Goal: Task Accomplishment & Management: Use online tool/utility

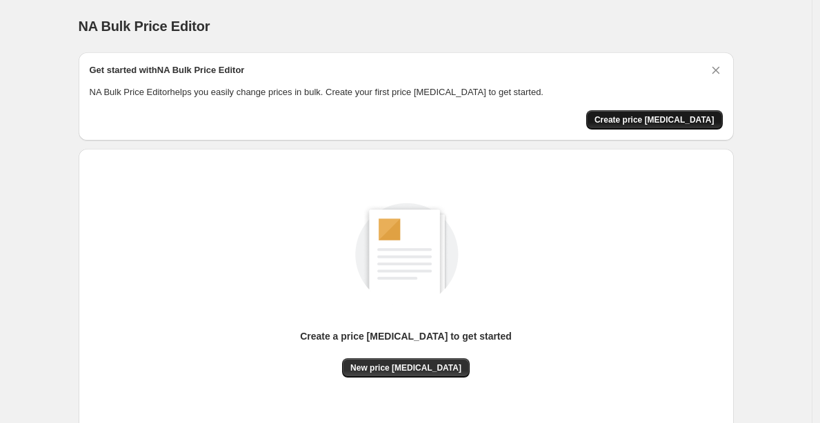
click at [655, 117] on span "Create price [MEDICAL_DATA]" at bounding box center [655, 119] width 120 height 11
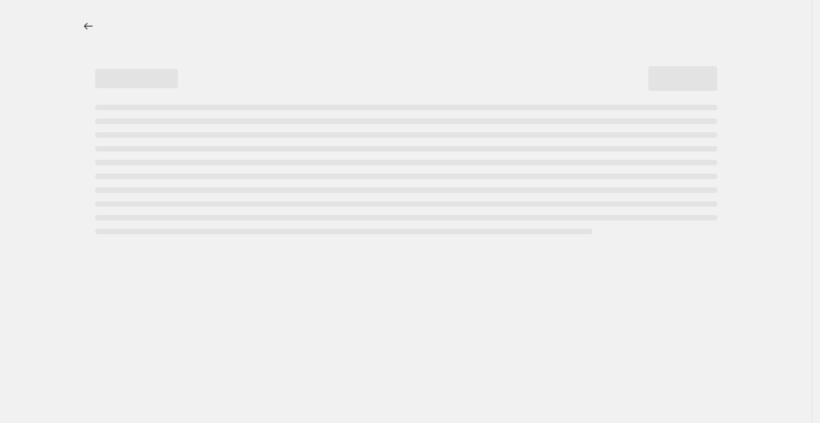
select select "percentage"
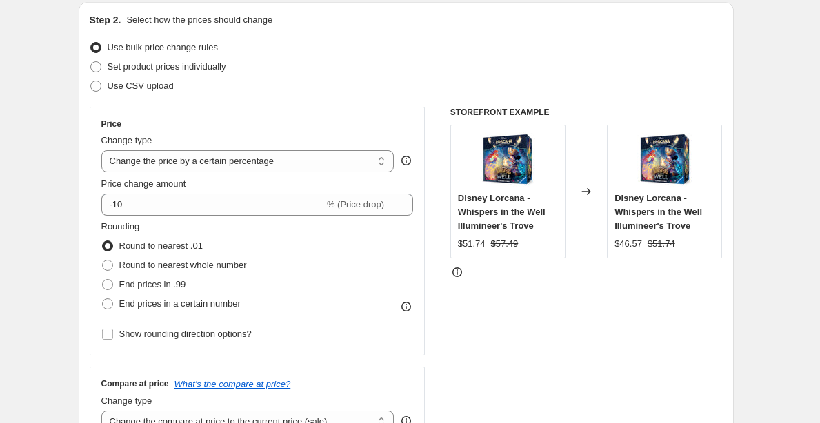
scroll to position [1, 0]
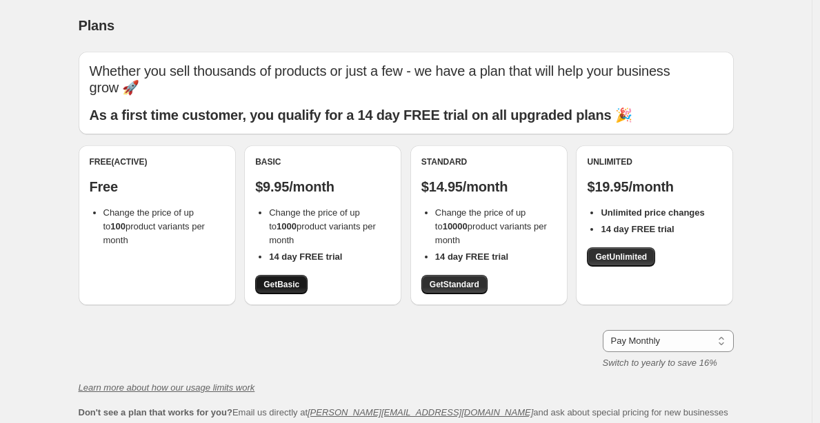
click at [290, 279] on span "Get Basic" at bounding box center [281, 284] width 36 height 11
click at [292, 279] on span "Get Basic" at bounding box center [281, 284] width 36 height 11
click at [290, 279] on span "Get Basic" at bounding box center [281, 284] width 36 height 11
click at [486, 275] on link "Get Standard" at bounding box center [454, 284] width 66 height 19
click at [440, 280] on span "Get Standard" at bounding box center [455, 285] width 50 height 11
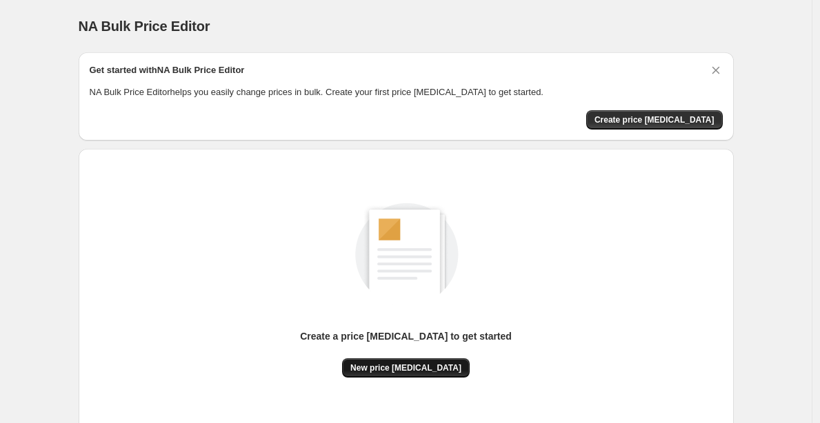
click at [433, 369] on span "New price [MEDICAL_DATA]" at bounding box center [405, 368] width 111 height 11
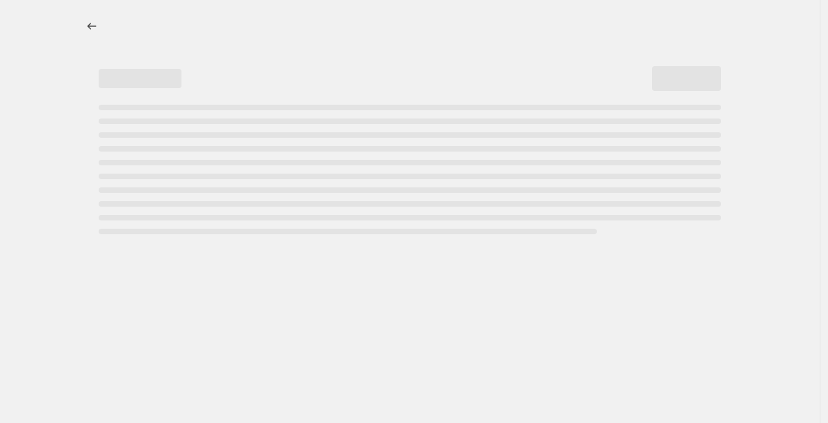
select select "percentage"
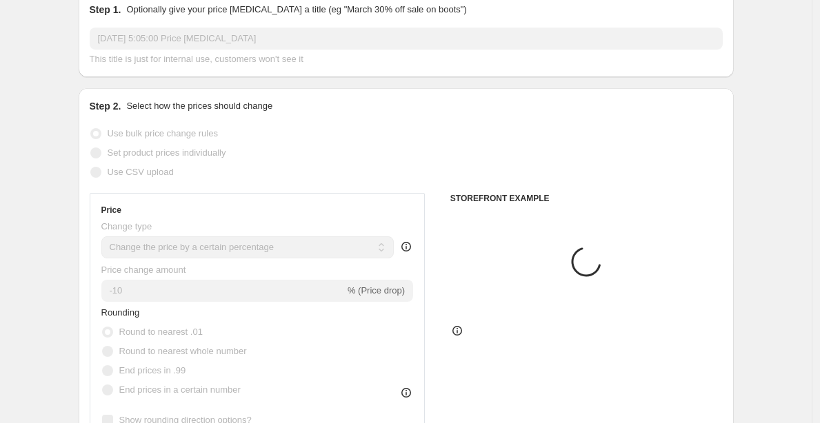
scroll to position [132, 0]
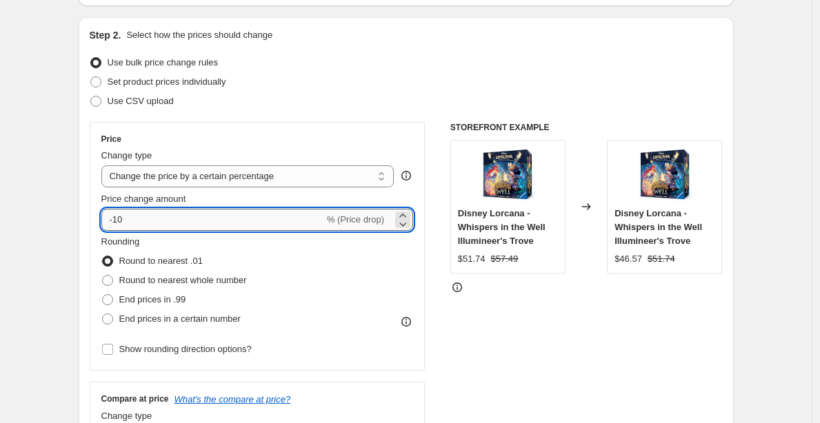
click at [265, 222] on input "-10" at bounding box center [212, 220] width 223 height 22
type input "-1"
type input "-30"
click at [700, 69] on div "Use bulk price change rules" at bounding box center [406, 62] width 633 height 19
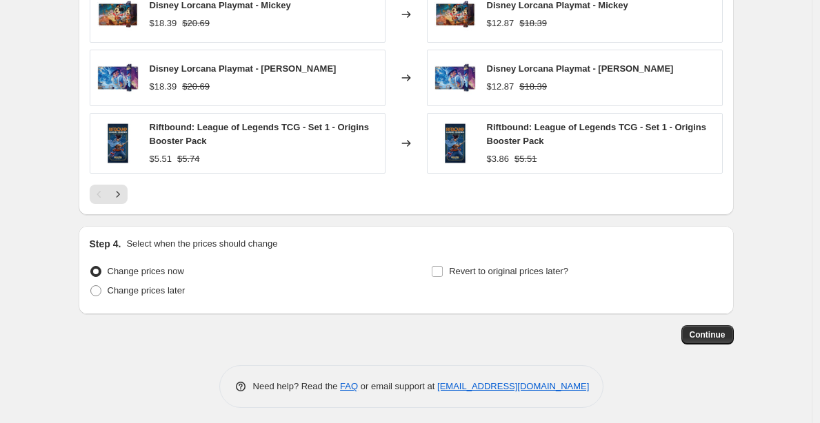
scroll to position [968, 0]
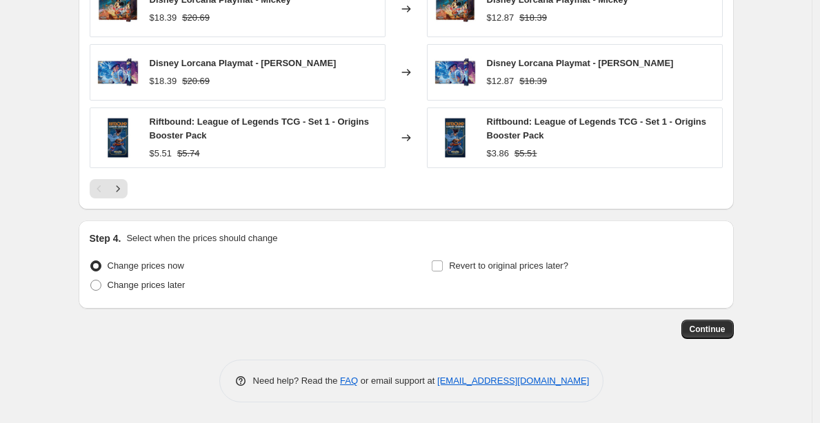
click at [724, 332] on span "Continue" at bounding box center [708, 329] width 36 height 11
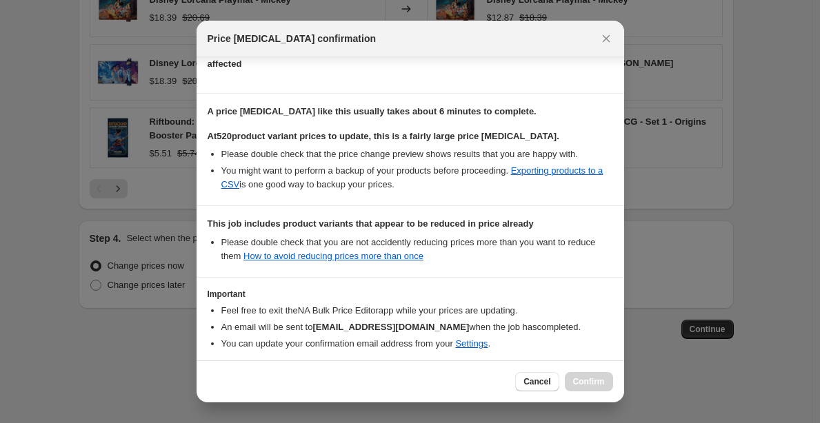
scroll to position [233, 0]
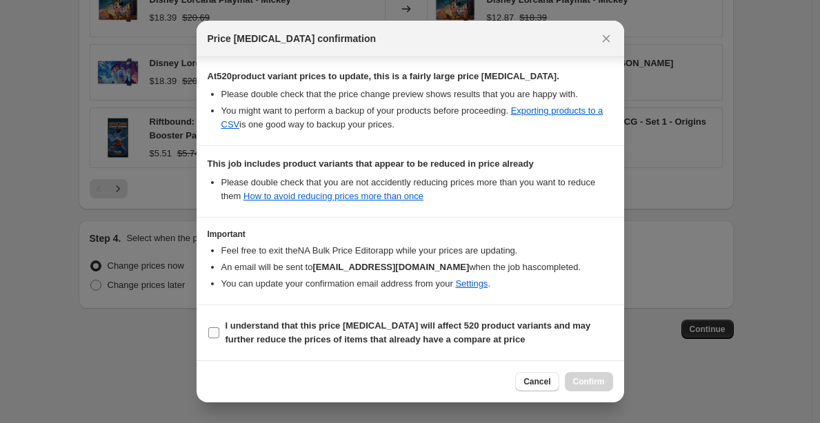
click at [504, 320] on span "I understand that this price change job will affect 520 product variants and ma…" at bounding box center [420, 333] width 388 height 28
click at [219, 328] on input "I understand that this price change job will affect 520 product variants and ma…" at bounding box center [213, 333] width 11 height 11
checkbox input "true"
click at [586, 370] on div "Cancel Confirm" at bounding box center [411, 382] width 428 height 42
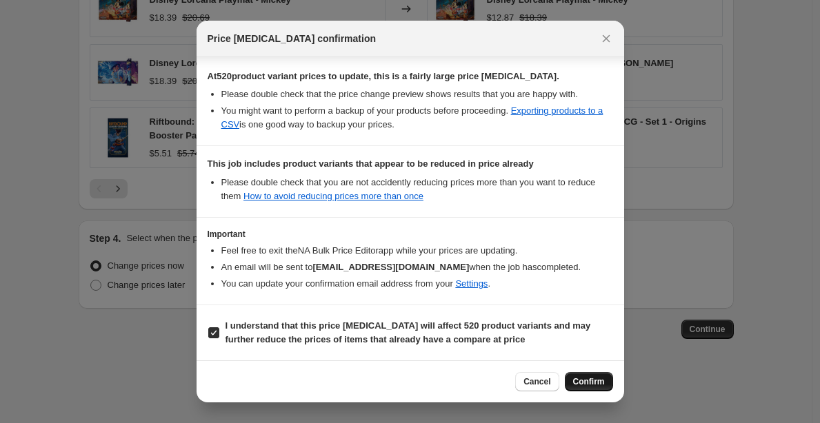
click at [585, 374] on button "Confirm" at bounding box center [589, 381] width 48 height 19
